Goal: Information Seeking & Learning: Learn about a topic

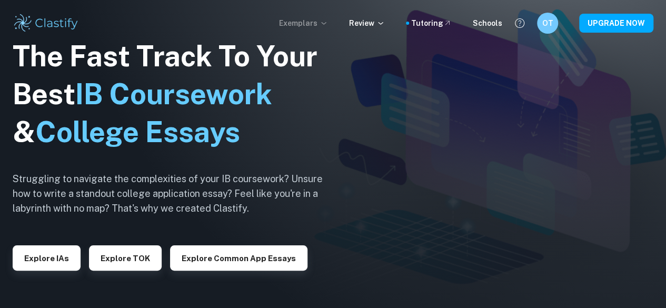
click at [308, 26] on p "Exemplars" at bounding box center [303, 23] width 49 height 12
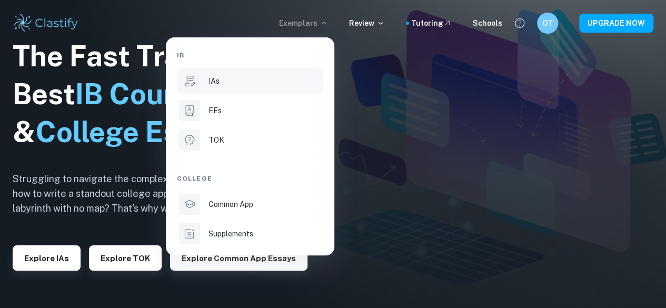
click at [223, 79] on div "IAs" at bounding box center [264, 81] width 113 height 12
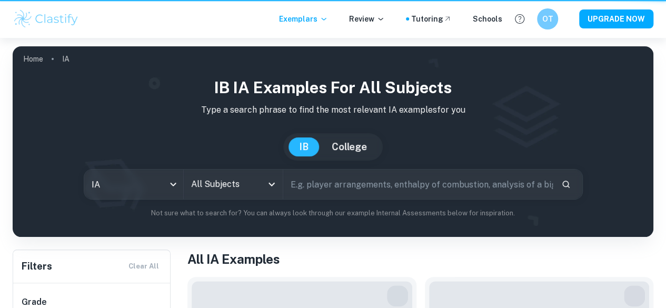
click at [224, 86] on li "EEs" at bounding box center [271, 79] width 110 height 14
click at [317, 20] on div at bounding box center [333, 154] width 666 height 308
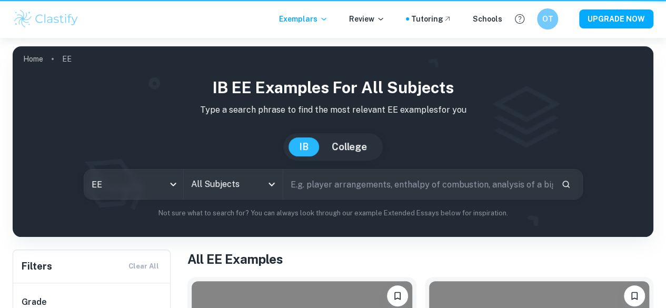
type input "ee"
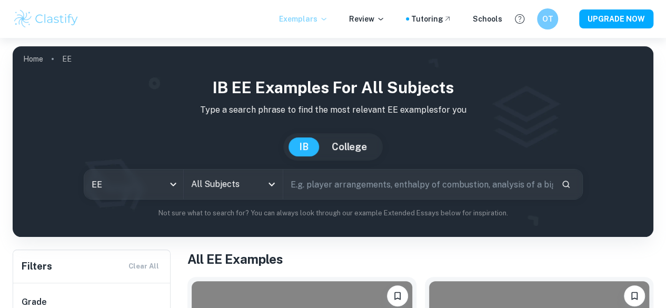
click at [314, 19] on p "Exemplars" at bounding box center [303, 19] width 49 height 12
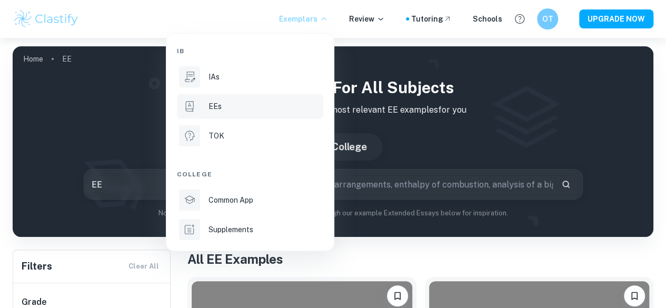
click at [239, 106] on div "EEs" at bounding box center [264, 107] width 113 height 12
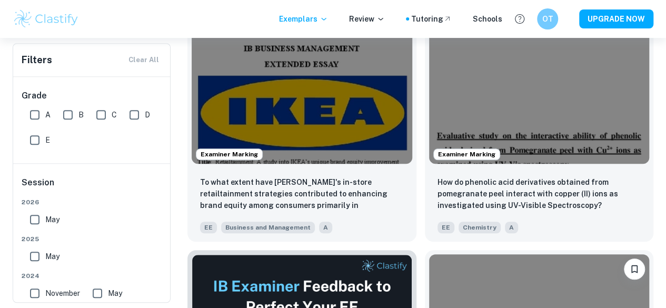
scroll to position [269, 0]
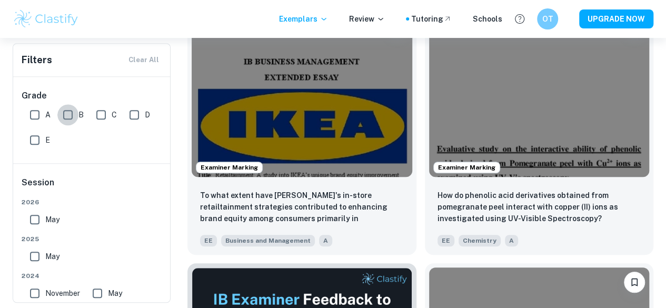
click at [67, 112] on input "B" at bounding box center [67, 114] width 21 height 21
checkbox input "true"
click at [95, 111] on input "C" at bounding box center [101, 114] width 21 height 21
checkbox input "true"
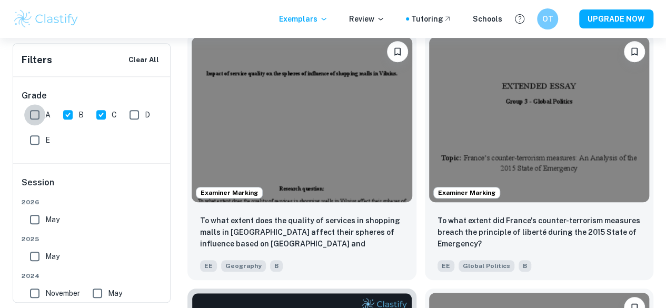
click at [35, 113] on input "A" at bounding box center [34, 114] width 21 height 21
checkbox input "true"
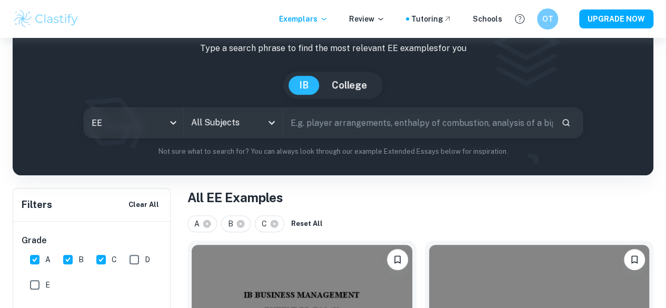
scroll to position [0, 0]
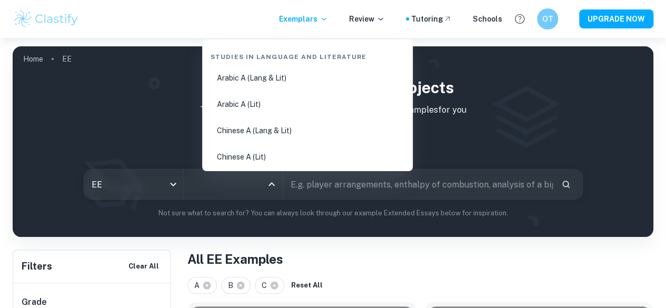
click at [236, 185] on input "All Subjects" at bounding box center [225, 184] width 74 height 20
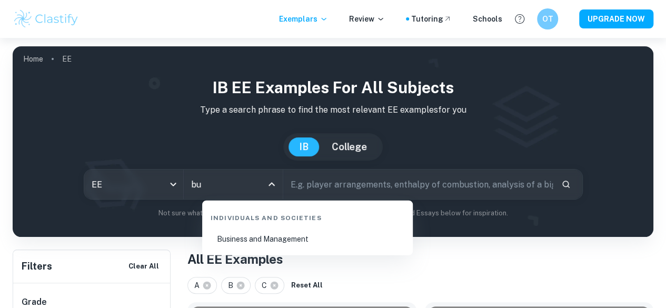
click at [269, 241] on li "Business and Management" at bounding box center [307, 239] width 202 height 24
type input "Business and Management"
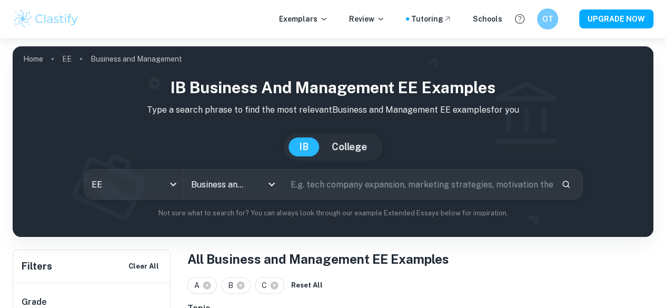
scroll to position [249, 0]
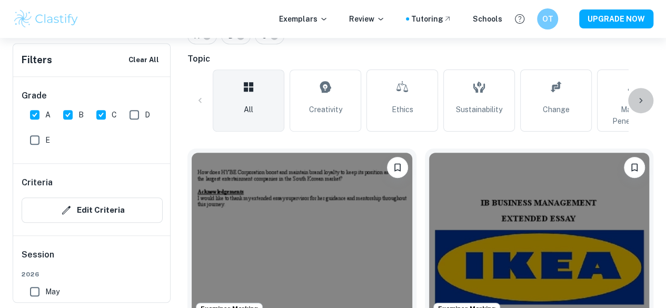
click at [642, 96] on icon at bounding box center [640, 100] width 11 height 11
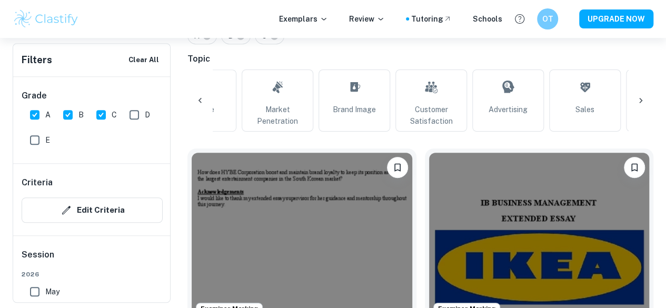
scroll to position [0, 355]
click at [642, 96] on icon at bounding box center [640, 100] width 11 height 11
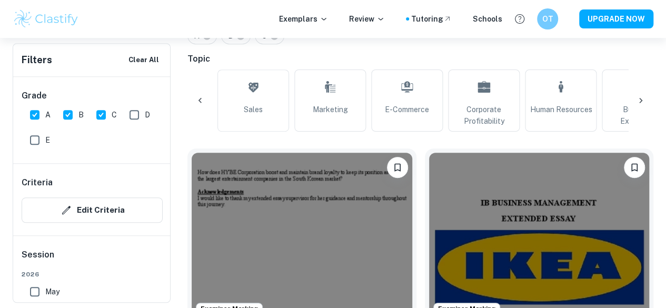
scroll to position [0, 710]
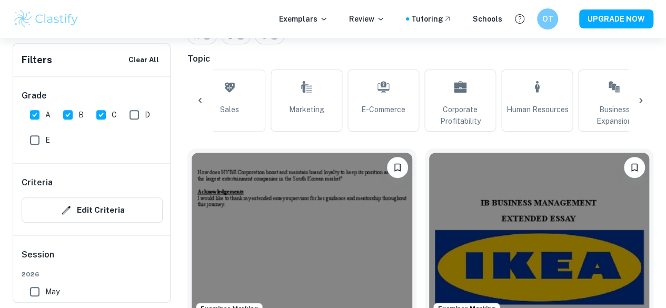
click at [640, 97] on icon at bounding box center [640, 100] width 11 height 11
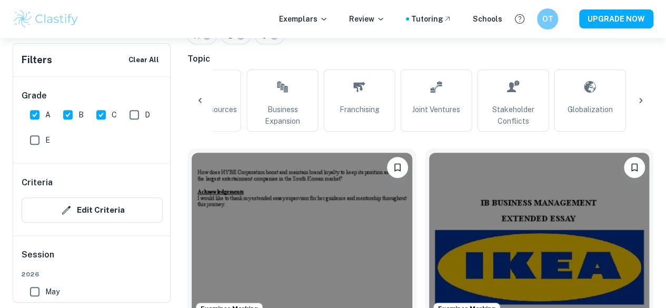
scroll to position [0, 1066]
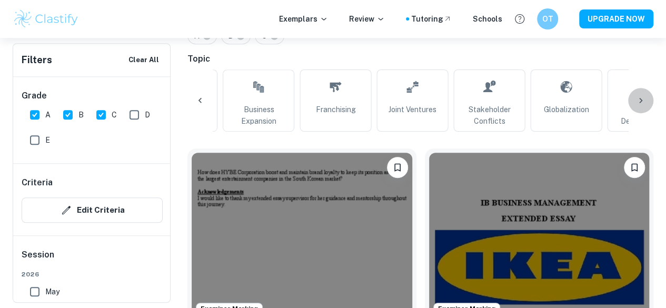
click at [642, 98] on icon at bounding box center [640, 100] width 11 height 11
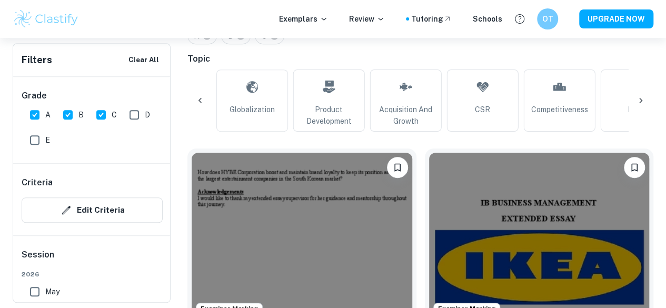
scroll to position [0, 1421]
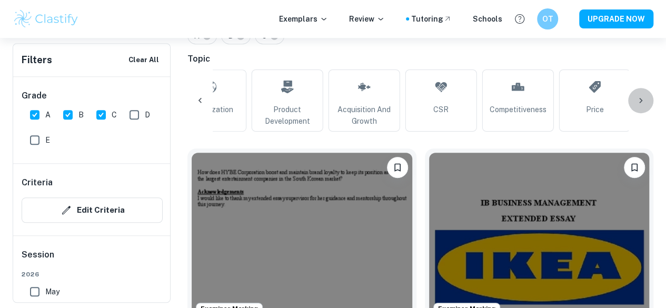
click at [641, 97] on icon at bounding box center [640, 100] width 11 height 11
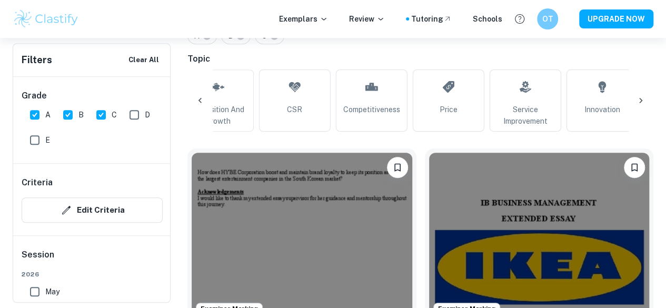
scroll to position [0, 1577]
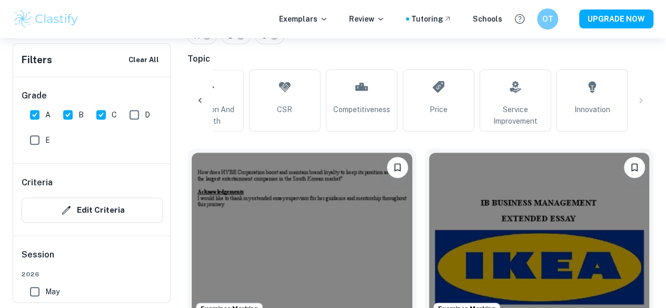
click at [637, 99] on div "All Creativity Ethics Sustainability Change Market Penetration Brand Image Cust…" at bounding box center [420, 100] width 466 height 62
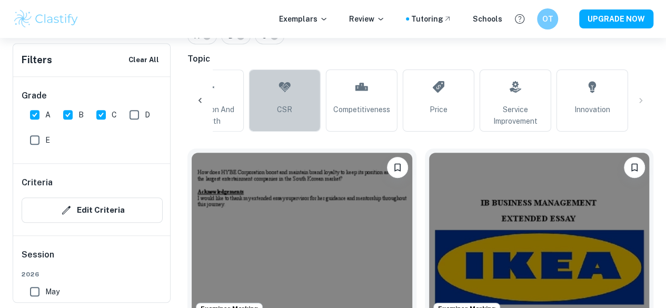
click at [277, 108] on span "CSR" at bounding box center [284, 110] width 15 height 12
type input "CSR"
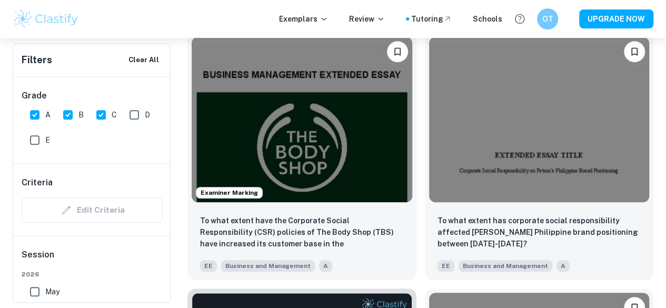
scroll to position [376, 0]
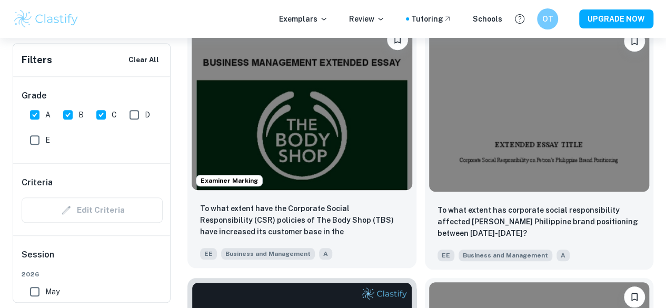
click at [225, 87] on img at bounding box center [302, 107] width 220 height 165
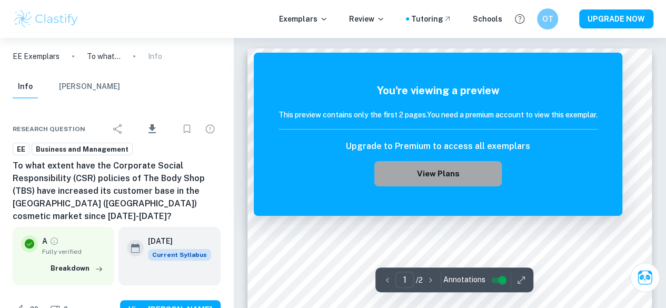
click at [419, 168] on button "View Plans" at bounding box center [437, 173] width 127 height 25
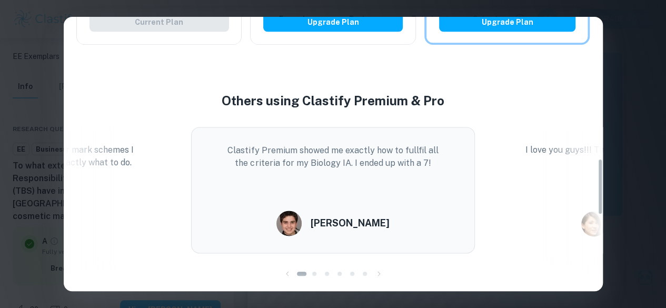
scroll to position [685, 0]
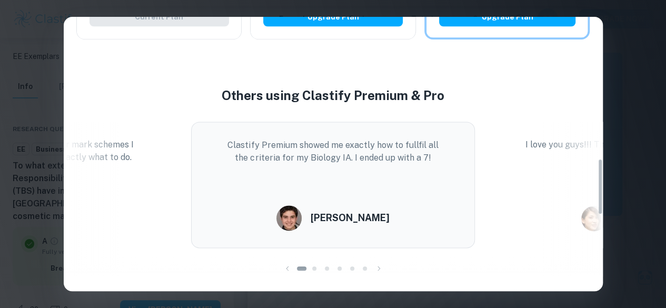
drag, startPoint x: 598, startPoint y: 62, endPoint x: 556, endPoint y: 204, distance: 148.2
click at [556, 204] on div "Easily Ace Your IB Coursework & Crush College Essays. Get Clastify Premium Get …" at bounding box center [333, 154] width 539 height 274
click at [639, 91] on div "Easily Ace Your IB Coursework & Crush College Essays. Get Clastify Premium Get …" at bounding box center [333, 154] width 666 height 308
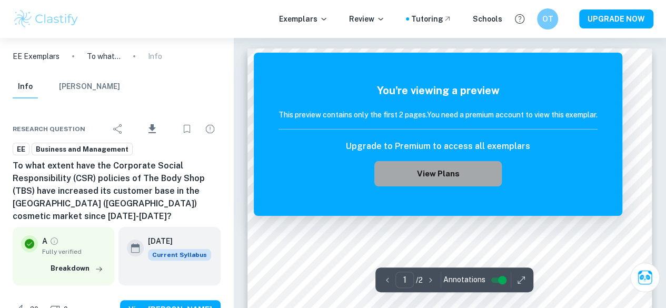
click at [458, 175] on button "View Plans" at bounding box center [437, 173] width 127 height 25
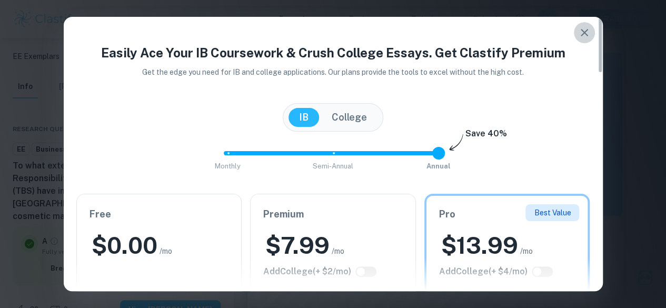
click at [580, 31] on icon "button" at bounding box center [584, 32] width 13 height 13
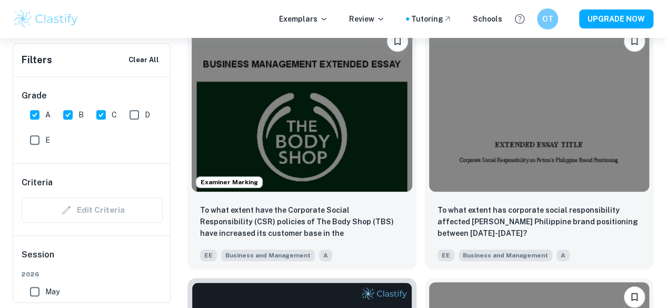
scroll to position [0, 1219]
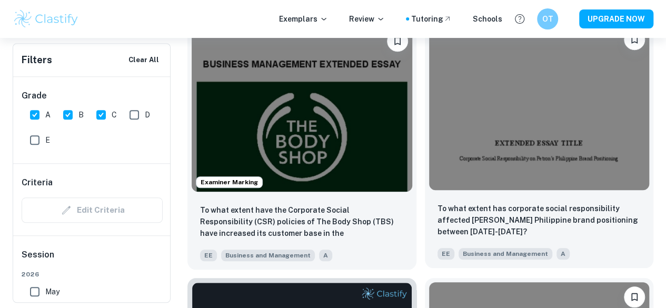
click at [438, 106] on img at bounding box center [539, 107] width 220 height 165
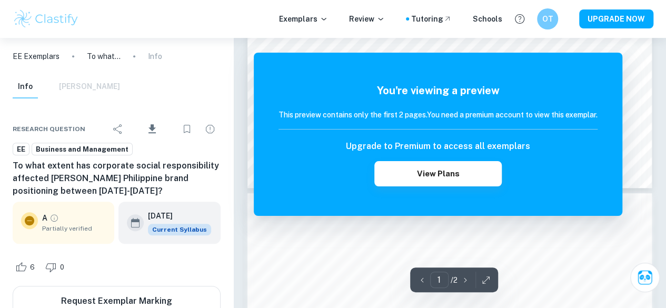
scroll to position [380, 0]
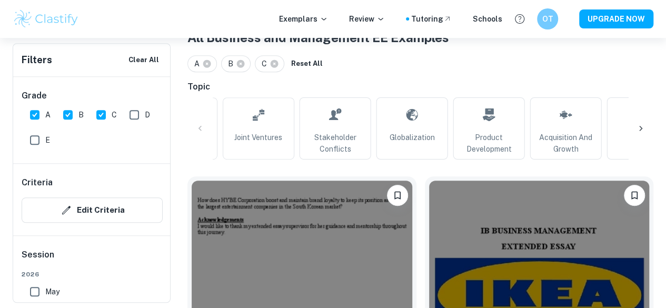
scroll to position [212, 0]
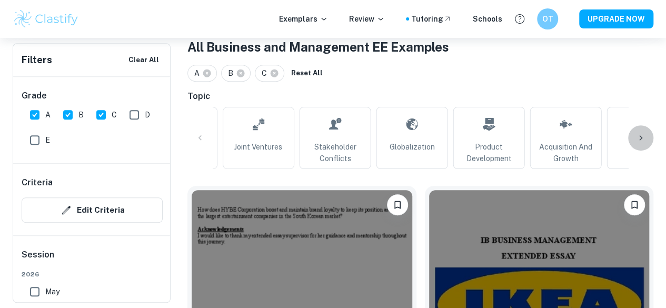
click at [643, 138] on icon at bounding box center [640, 138] width 11 height 11
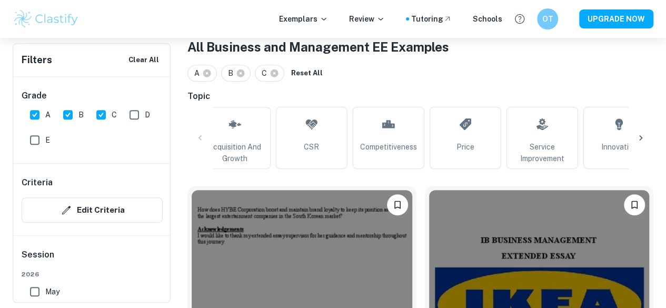
scroll to position [0, 1574]
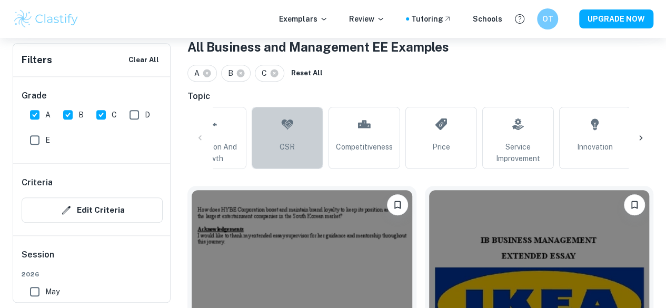
click at [265, 142] on link "CSR" at bounding box center [288, 138] width 72 height 62
type input "CSR"
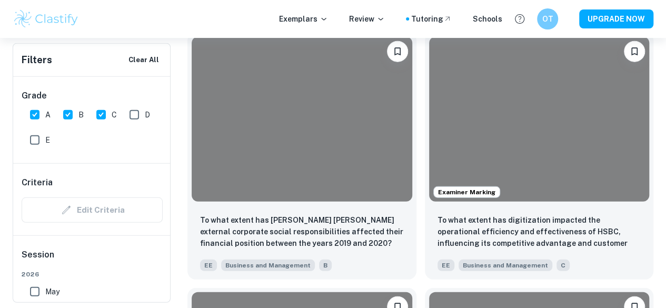
scroll to position [1399, 0]
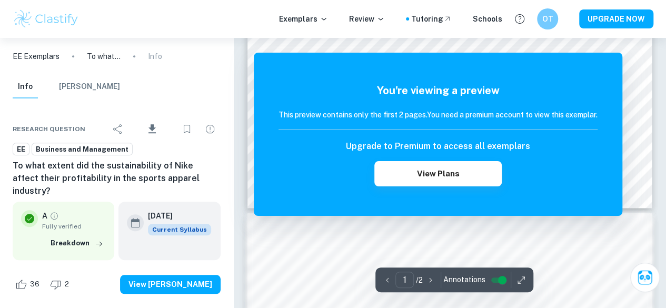
scroll to position [377, 0]
click at [404, 279] on input "1" at bounding box center [404, 280] width 18 height 16
type input "3"
type input "2"
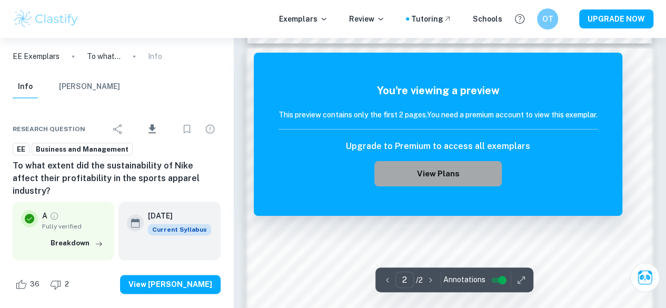
click at [459, 164] on button "View Plans" at bounding box center [437, 173] width 127 height 25
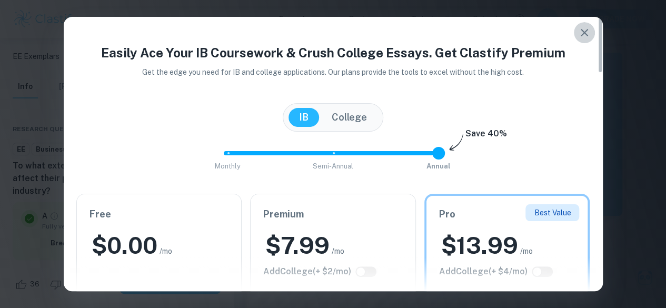
click at [582, 23] on button "button" at bounding box center [584, 32] width 21 height 21
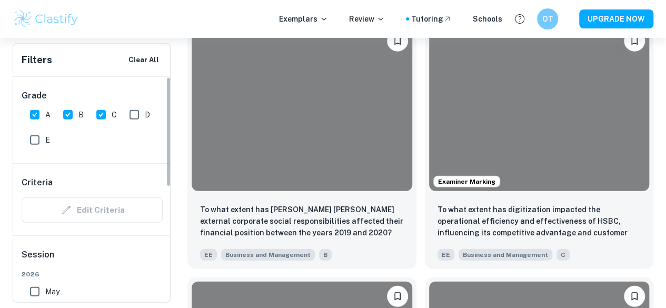
scroll to position [0, 1219]
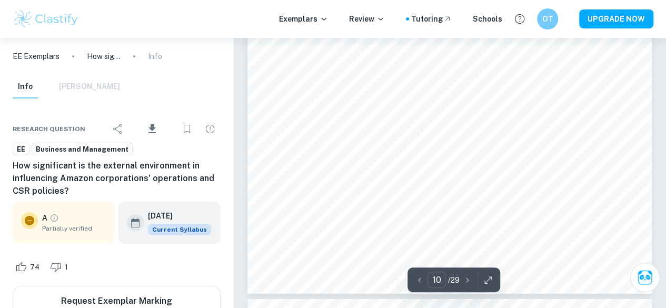
scroll to position [5745, 0]
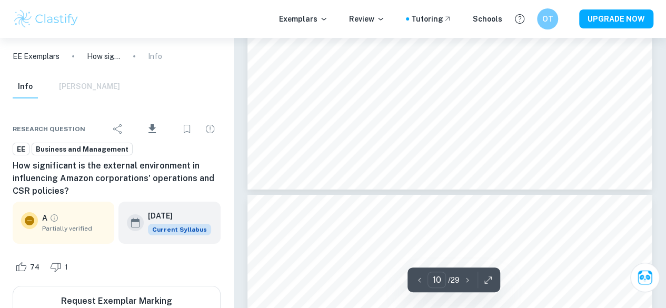
type input "11"
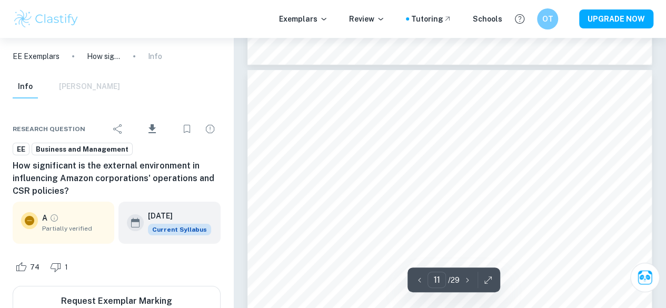
scroll to position [5953, 0]
